Goal: Task Accomplishment & Management: Manage account settings

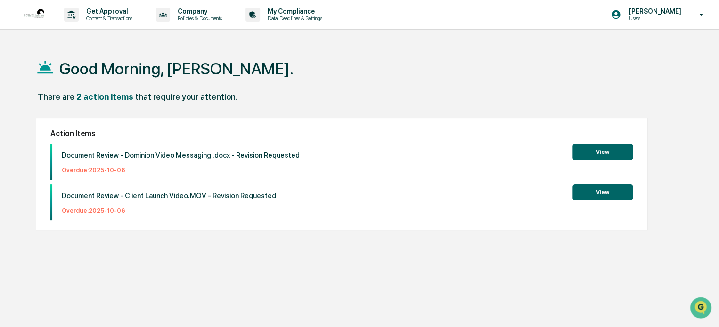
click at [610, 155] on button "View" at bounding box center [602, 152] width 60 height 16
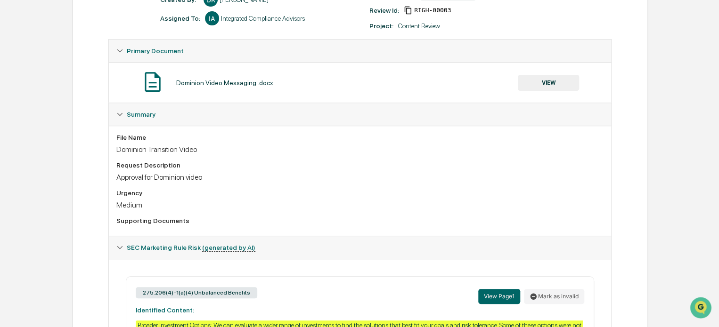
scroll to position [85, 0]
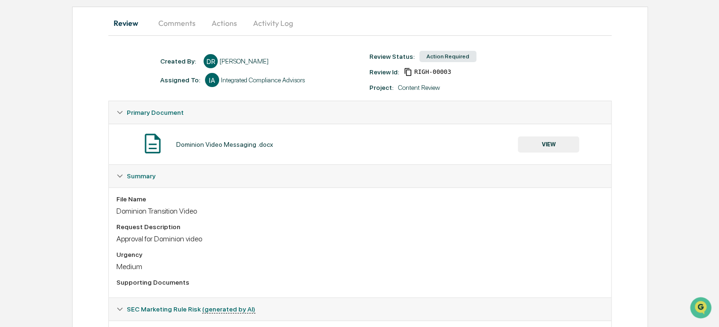
click at [553, 141] on button "VIEW" at bounding box center [548, 145] width 61 height 16
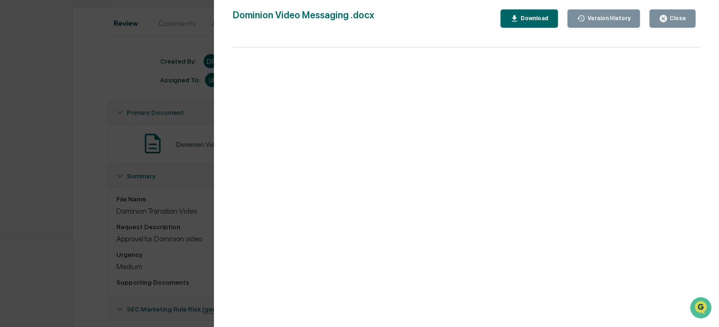
click at [528, 18] on div "Download" at bounding box center [533, 18] width 30 height 7
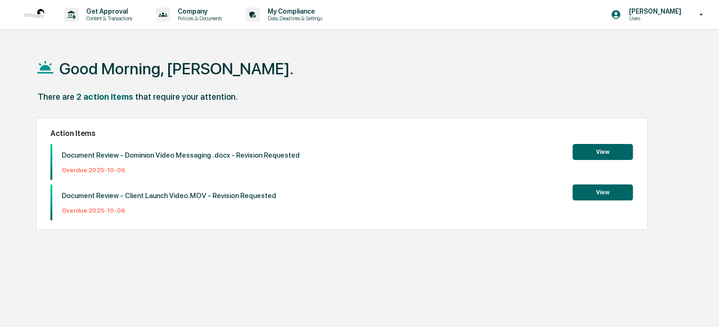
click at [579, 146] on button "View" at bounding box center [602, 152] width 60 height 16
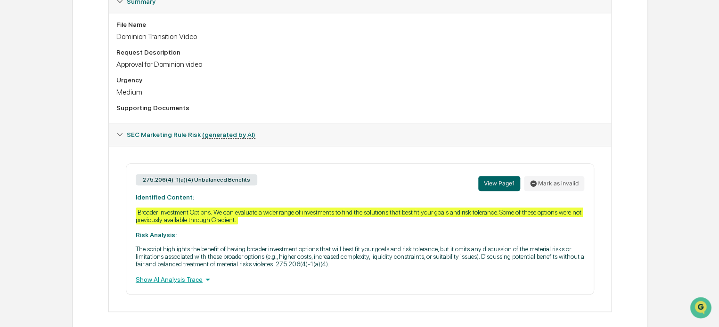
scroll to position [274, 0]
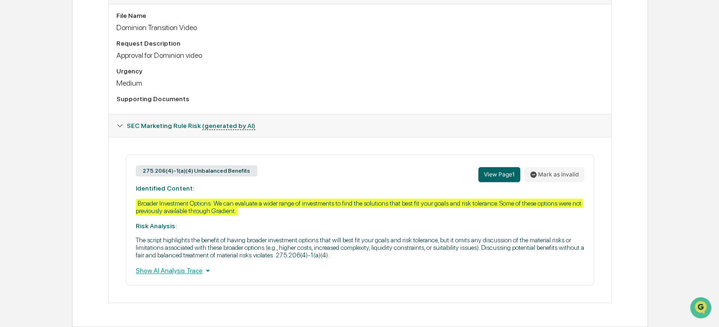
click at [164, 272] on div "Show AI Analysis Trace" at bounding box center [360, 271] width 448 height 10
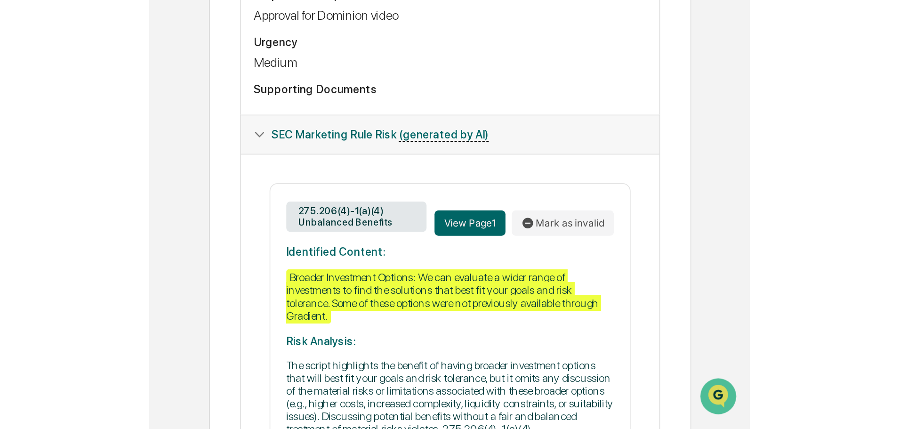
scroll to position [193, 0]
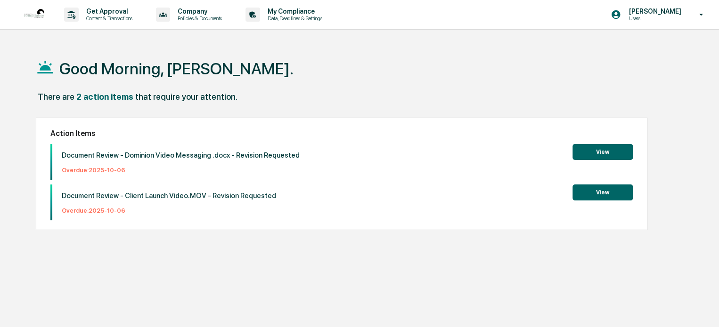
click at [586, 147] on button "View" at bounding box center [602, 152] width 60 height 16
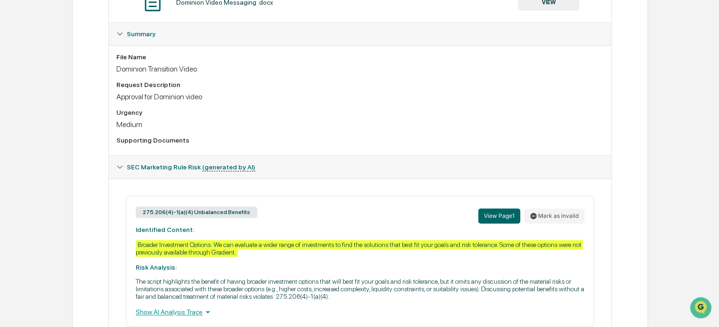
scroll to position [274, 0]
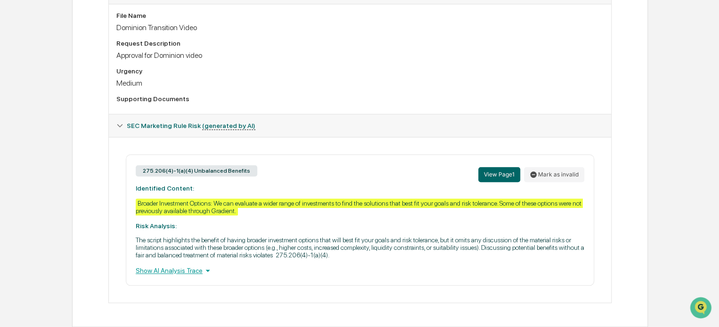
click at [184, 272] on div "Show AI Analysis Trace" at bounding box center [360, 271] width 448 height 10
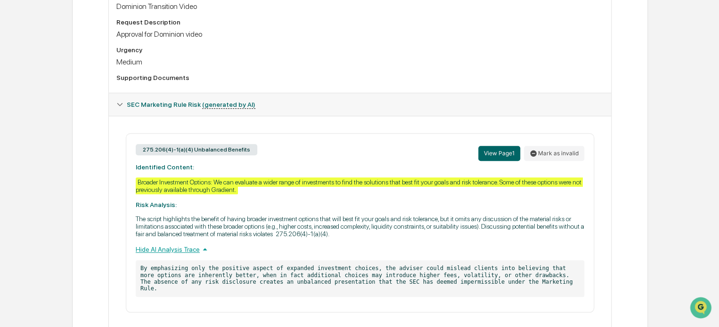
scroll to position [315, 0]
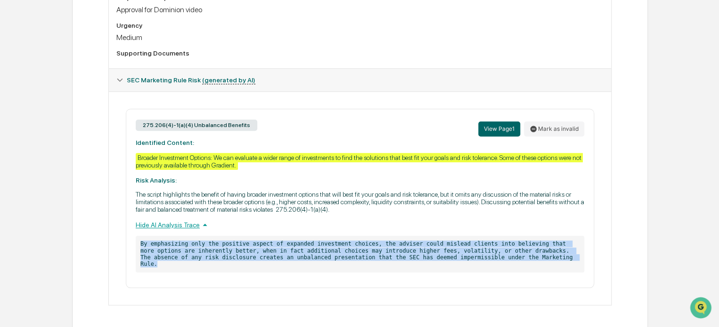
drag, startPoint x: 482, startPoint y: 263, endPoint x: 135, endPoint y: 251, distance: 347.3
click at [135, 251] on div "275.206(4)-1(a)(4) Unbalanced Benefits View Page 1 Mark as invalid Identified C…" at bounding box center [360, 198] width 468 height 179
copy p "By emphasizing only the positive aspect of expanded investment choices, the adv…"
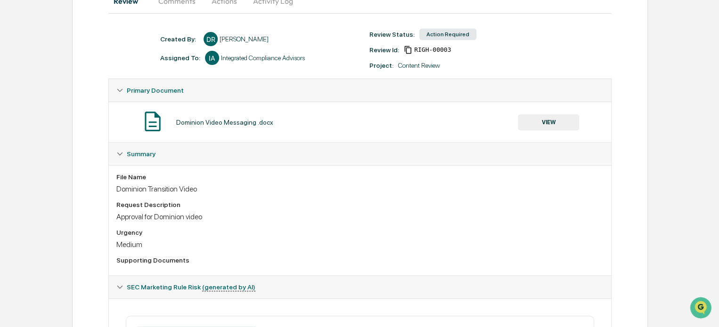
scroll to position [0, 0]
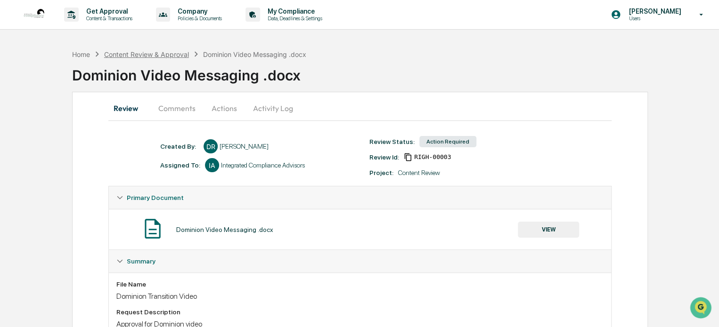
click at [129, 51] on div "Content Review & Approval" at bounding box center [146, 54] width 85 height 8
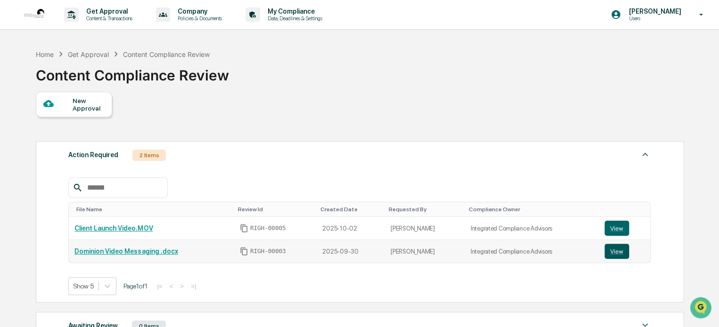
click at [607, 251] on button "View" at bounding box center [616, 251] width 24 height 15
click at [98, 15] on p "Get Approval" at bounding box center [108, 12] width 58 height 8
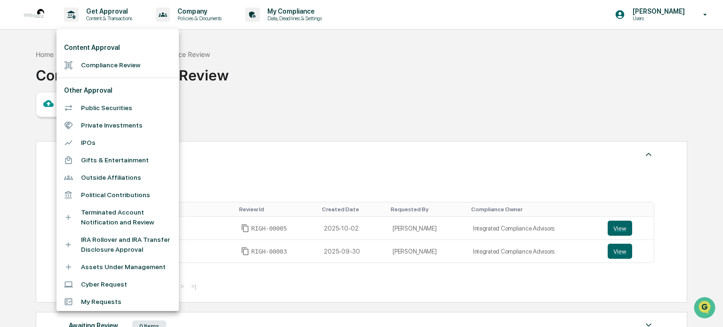
click at [104, 62] on li "Compliance Review" at bounding box center [118, 65] width 122 height 17
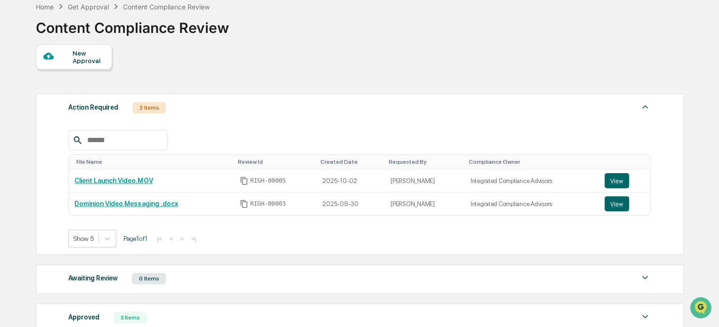
scroll to position [162, 0]
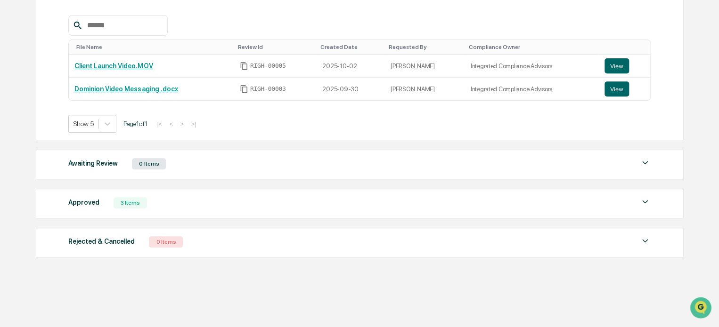
click at [89, 203] on div "Approved" at bounding box center [83, 202] width 31 height 12
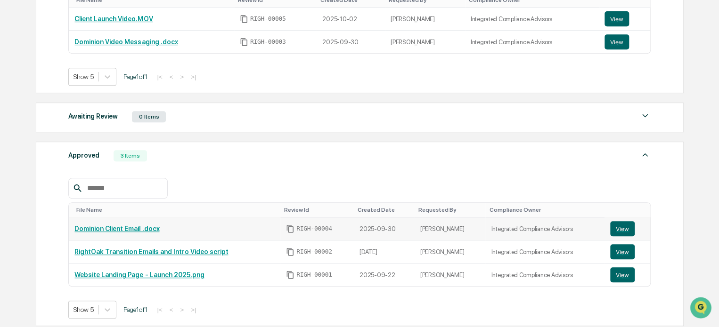
scroll to position [257, 0]
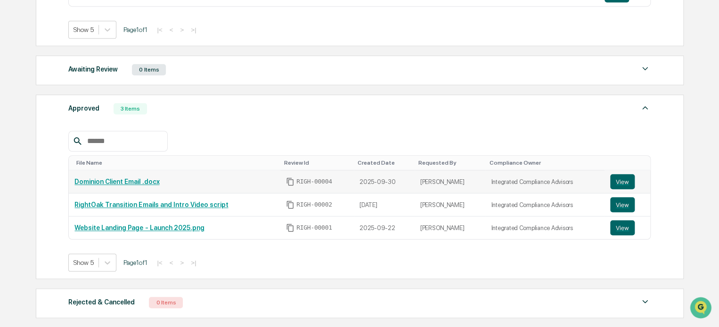
click at [127, 181] on link "Dominion Client Email .docx" at bounding box center [116, 182] width 85 height 8
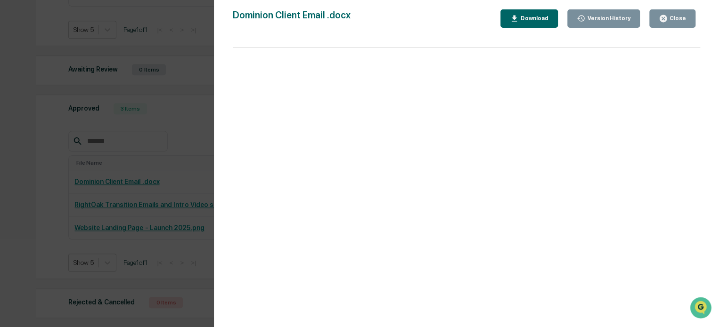
click at [137, 153] on div "Version History 09/30/2025, 05:56 PM Derek Russ Dominion Client Email .docx Clo…" at bounding box center [359, 163] width 719 height 327
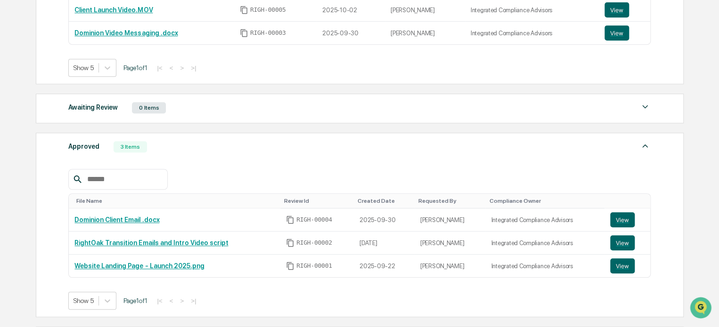
scroll to position [210, 0]
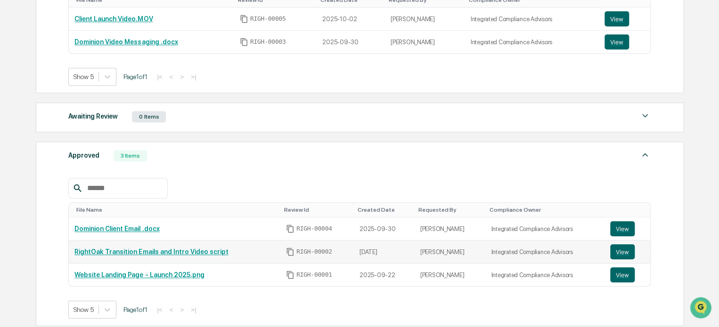
click at [177, 253] on link "RightOak Transition Emails and Intro Video script" at bounding box center [151, 252] width 154 height 8
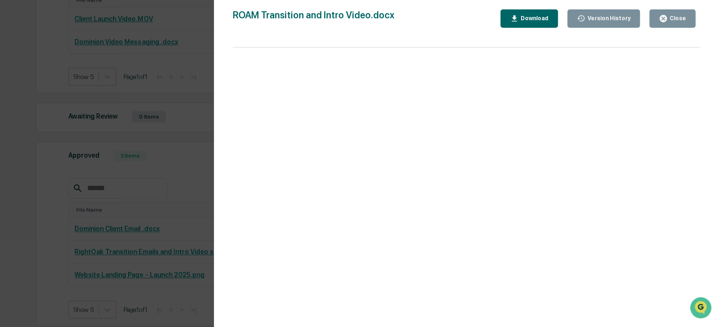
click at [158, 186] on div "Version History 09/24/2025, 03:17 PM Derek Russ ROAM Transition and Intro Video…" at bounding box center [359, 163] width 719 height 327
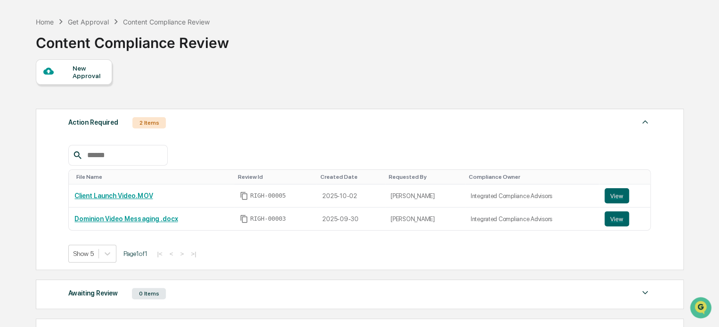
scroll to position [47, 0]
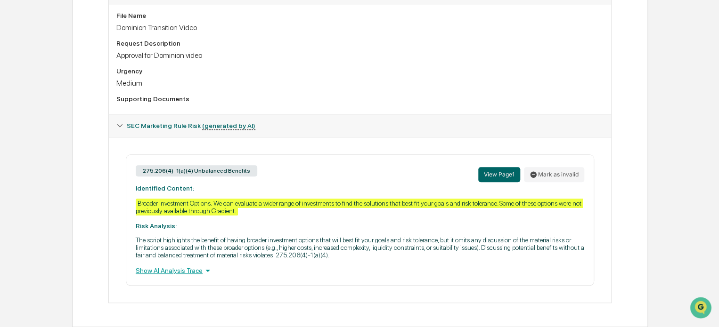
click at [188, 271] on div "Show AI Analysis Trace" at bounding box center [360, 271] width 448 height 10
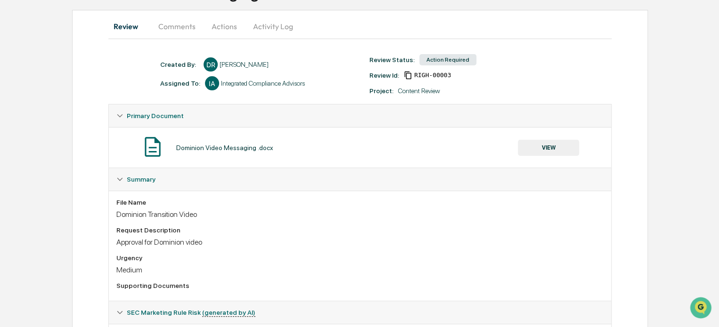
scroll to position [32, 0]
